Goal: Task Accomplishment & Management: Use online tool/utility

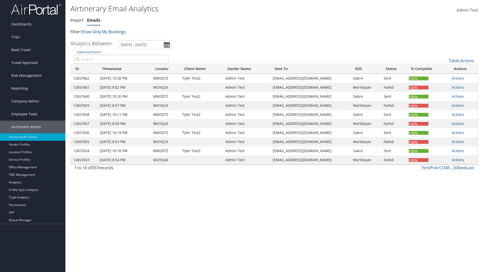
click at [94, 20] on link "Emails" at bounding box center [93, 20] width 13 height 6
click at [461, 61] on link "Table Actions" at bounding box center [461, 61] width 25 height 6
click at [444, 77] on link "Email itinerary" at bounding box center [444, 77] width 66 height 9
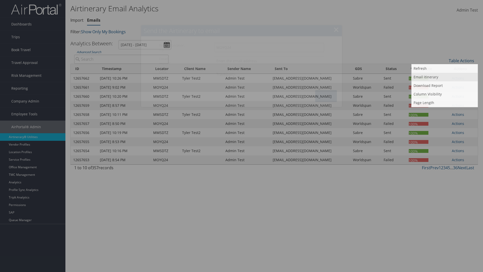
type input "MOYQ24"
type input "[EMAIL_ADDRESS][DOMAIN_NAME]"
select select "1P"
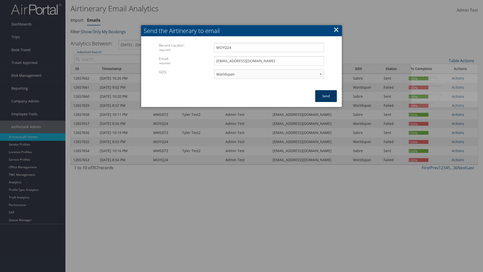
click at [326, 96] on button "Send" at bounding box center [326, 96] width 22 height 12
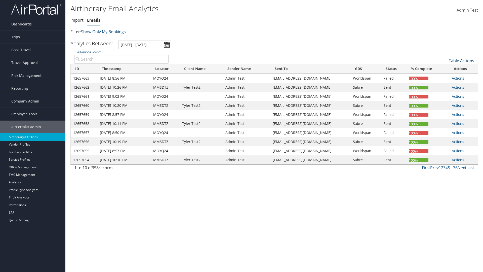
click at [461, 61] on link "Table Actions" at bounding box center [461, 61] width 25 height 6
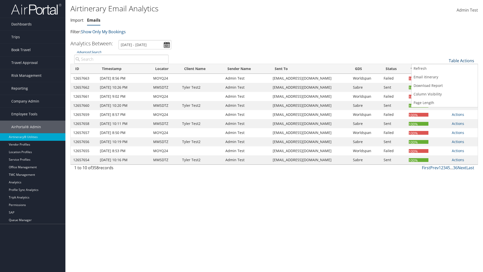
click at [444, 86] on link "Download Report" at bounding box center [444, 85] width 66 height 9
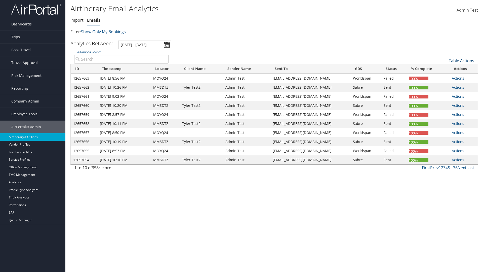
click at [461, 61] on link "Table Actions" at bounding box center [461, 61] width 25 height 6
click at [444, 69] on link "ID" at bounding box center [444, 69] width 66 height 9
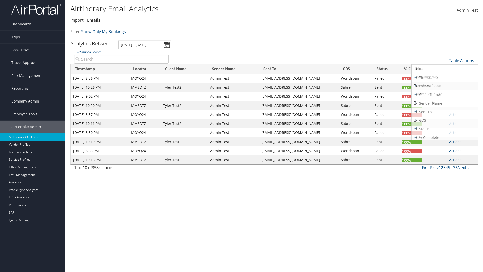
click at [444, 77] on link "Timestamp" at bounding box center [444, 77] width 66 height 9
click at [444, 86] on link "Locator" at bounding box center [444, 86] width 66 height 9
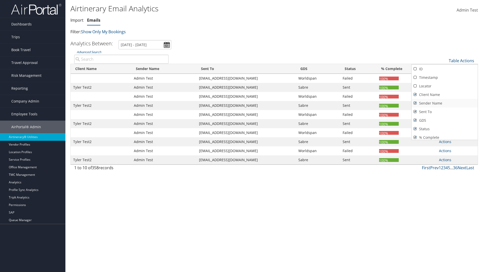
click at [444, 95] on link "Client Name" at bounding box center [444, 94] width 66 height 9
click at [444, 103] on link "Sender Name" at bounding box center [444, 103] width 66 height 9
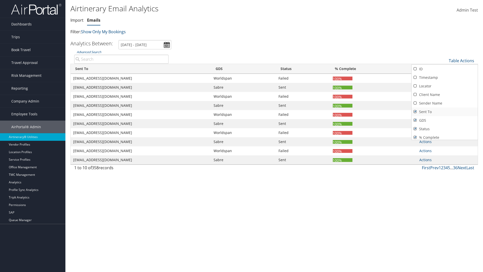
click at [444, 112] on link "Sent To" at bounding box center [444, 111] width 66 height 9
click at [444, 120] on link "GDS" at bounding box center [444, 120] width 66 height 9
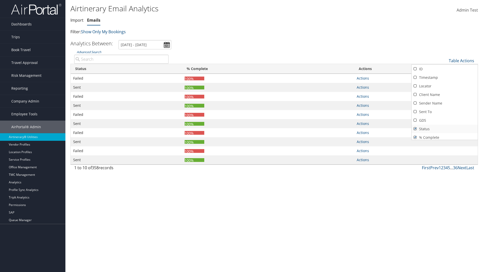
click at [444, 129] on link "Status" at bounding box center [444, 128] width 66 height 9
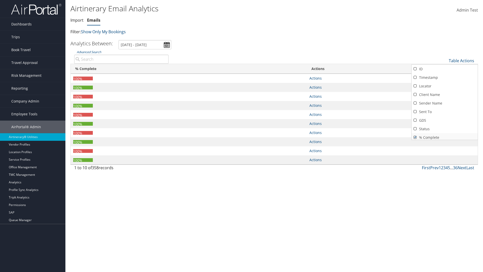
click at [444, 135] on link "% Complete" at bounding box center [444, 137] width 66 height 9
